Goal: Ask a question: Seek information or help from site administrators or community

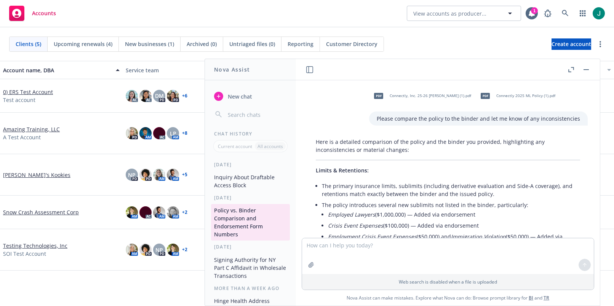
scroll to position [917, 0]
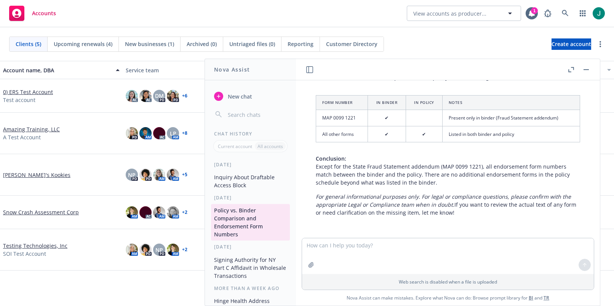
click at [41, 11] on span "Accounts" at bounding box center [44, 13] width 24 height 6
click at [42, 14] on span "Accounts" at bounding box center [44, 13] width 24 height 6
click at [330, 245] on textarea at bounding box center [448, 256] width 292 height 36
click at [303, 246] on textarea "Diamond Technologies Inc" at bounding box center [448, 256] width 292 height 36
click at [387, 248] on textarea "Is Diamond Technologies Inc" at bounding box center [448, 256] width 292 height 36
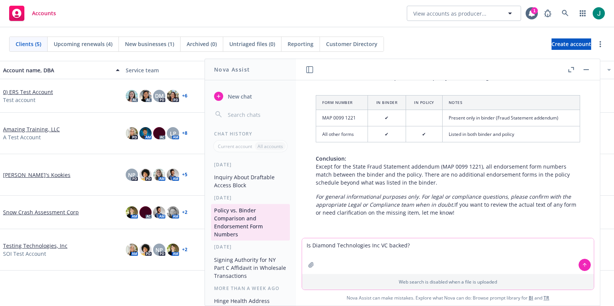
type textarea "Is Diamond Technologies Inc VC backed?"
click at [582, 265] on icon at bounding box center [584, 264] width 5 height 5
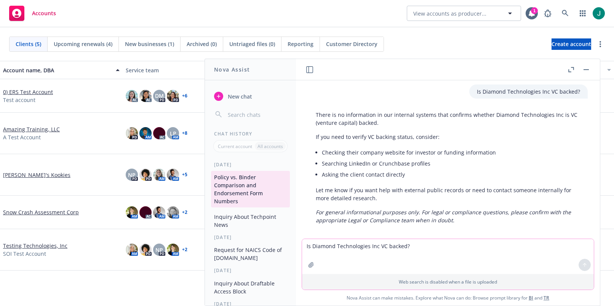
scroll to position [1068, 0]
